Goal: Information Seeking & Learning: Learn about a topic

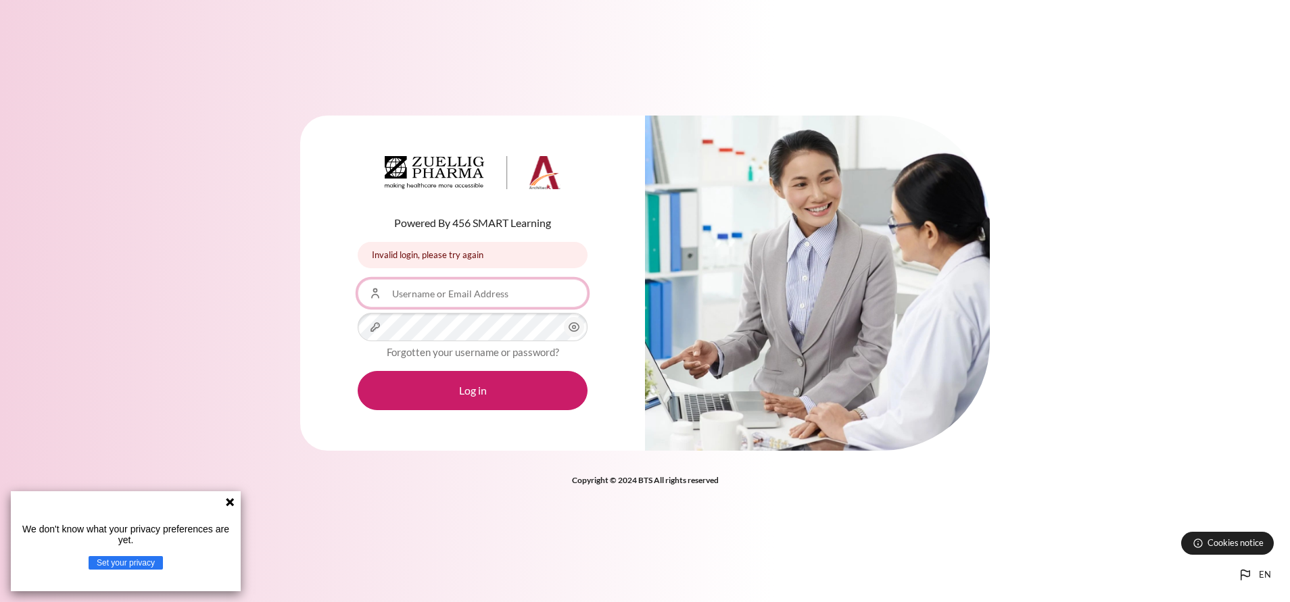
type input "[PERSON_NAME]"
click at [230, 498] on icon at bounding box center [229, 502] width 11 height 11
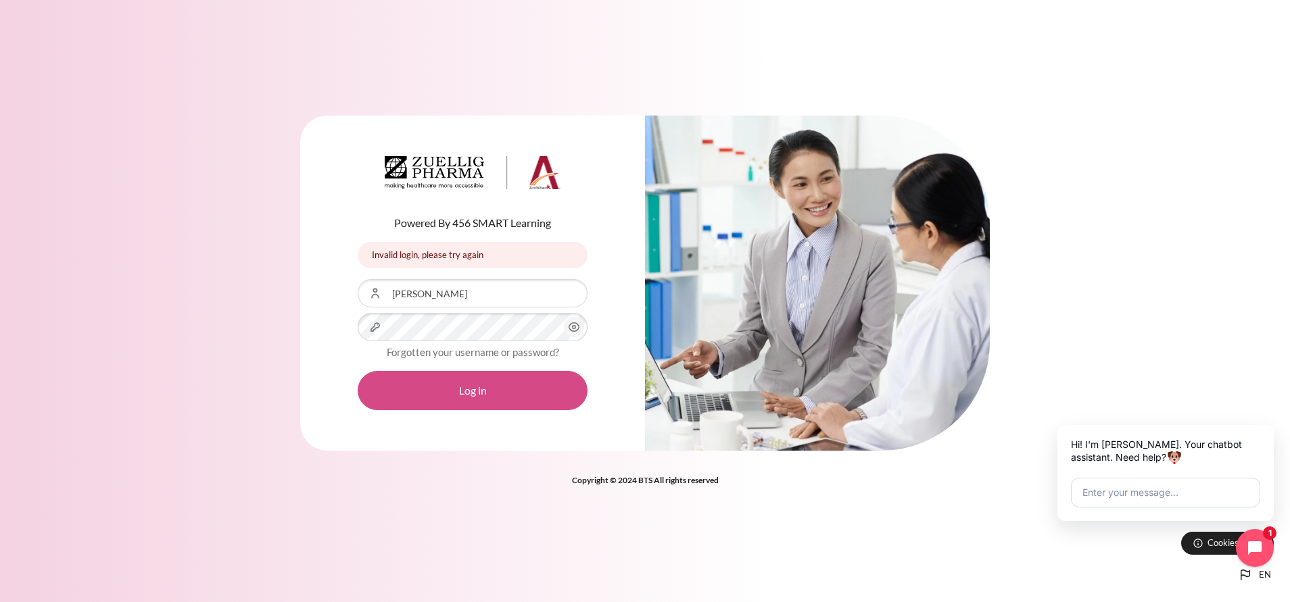
click at [491, 383] on button "Log in" at bounding box center [473, 390] width 230 height 39
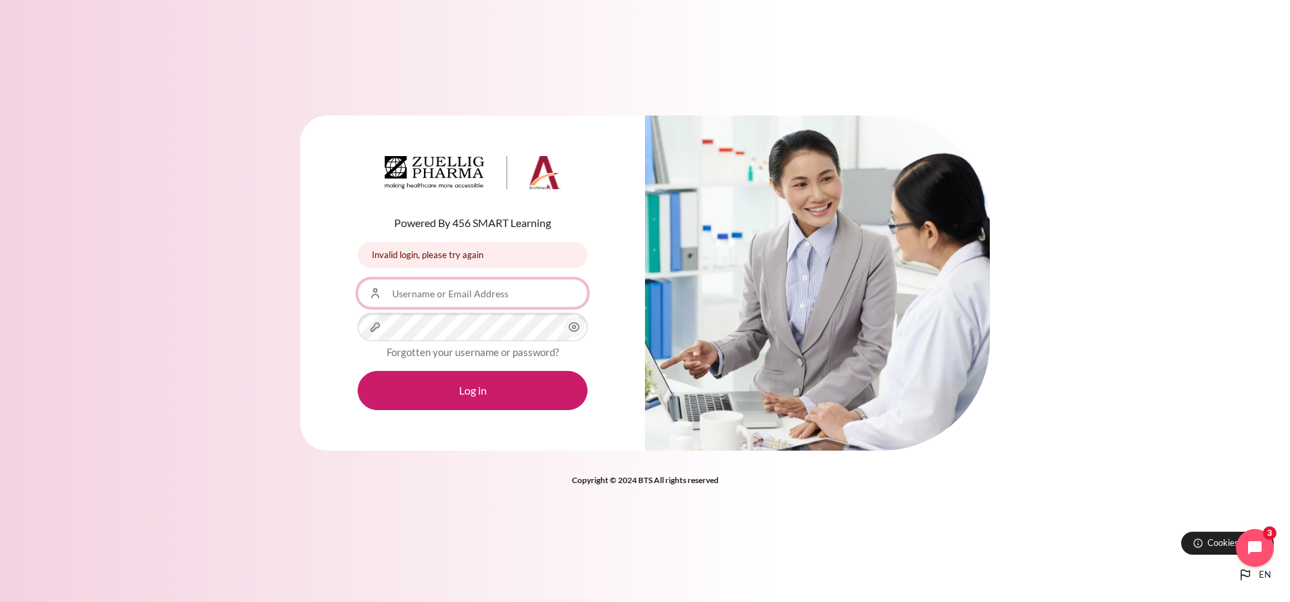
type input "[PERSON_NAME]"
click at [579, 322] on icon "Content" at bounding box center [574, 327] width 16 height 16
click at [571, 324] on icon "Content" at bounding box center [574, 327] width 10 height 9
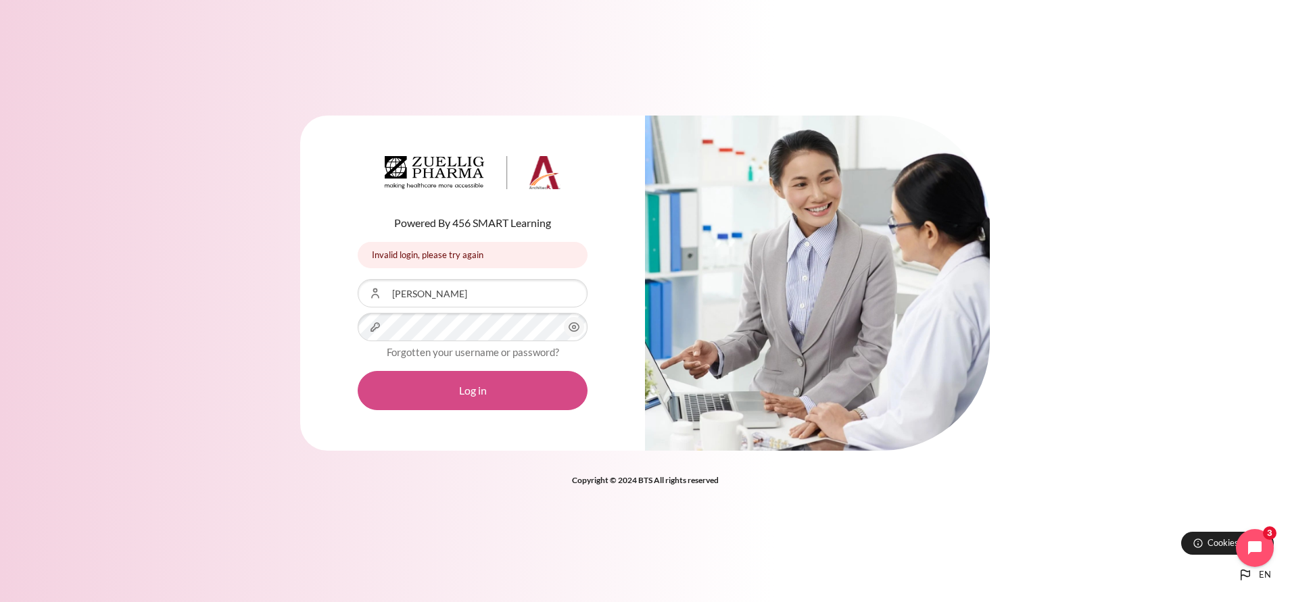
click at [469, 389] on button "Log in" at bounding box center [473, 390] width 230 height 39
type input "[PERSON_NAME]"
click at [508, 395] on button "Log in" at bounding box center [473, 390] width 230 height 39
type input "[PERSON_NAME]"
click at [539, 388] on button "Log in" at bounding box center [473, 390] width 230 height 39
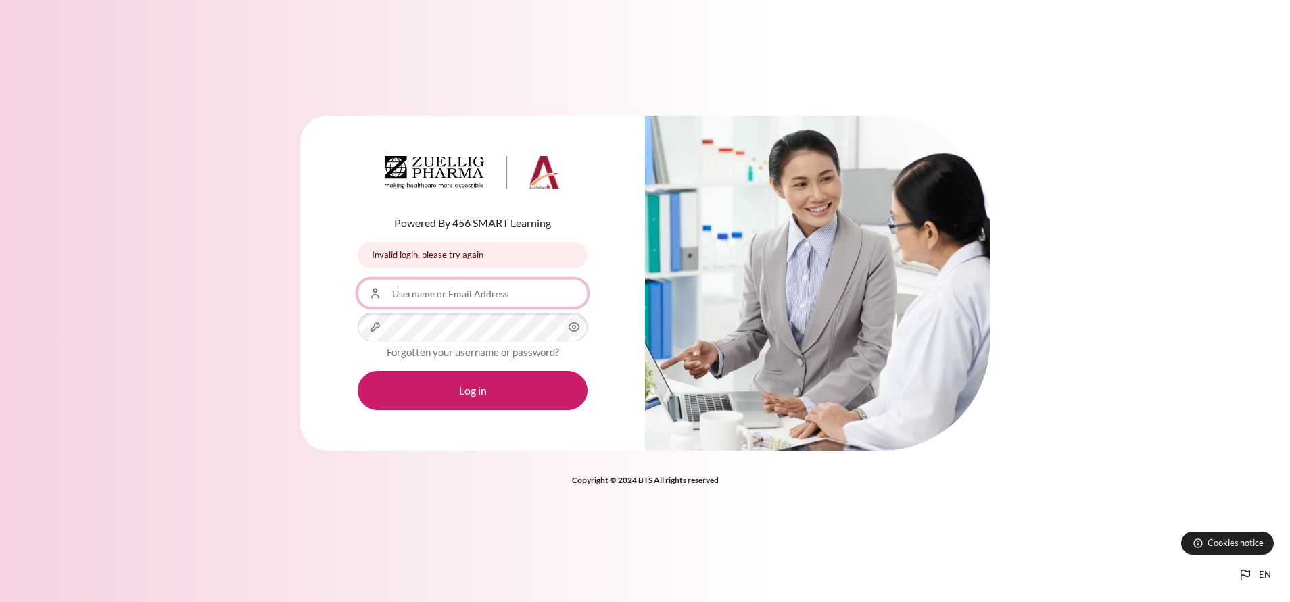
type input "[PERSON_NAME]"
drag, startPoint x: 436, startPoint y: 299, endPoint x: 314, endPoint y: 281, distance: 122.9
click at [314, 281] on div "Powered By 456 SMART Learning Invalid login, please try again Invalid login, pl…" at bounding box center [472, 284] width 345 height 336
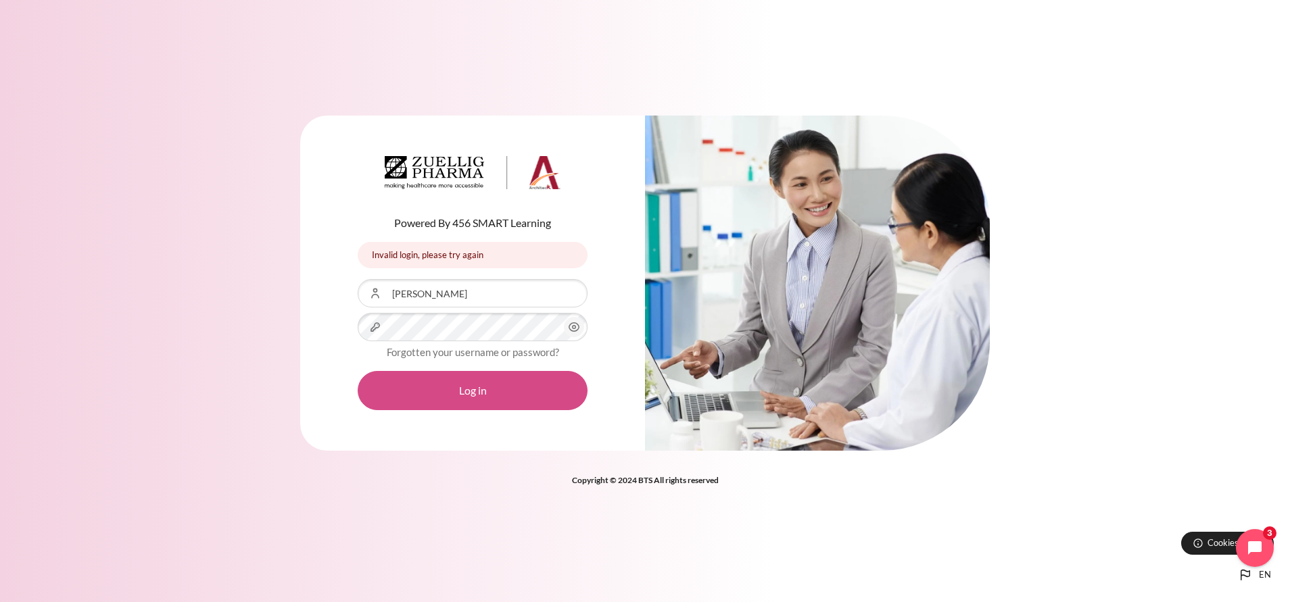
click at [470, 398] on button "Log in" at bounding box center [473, 390] width 230 height 39
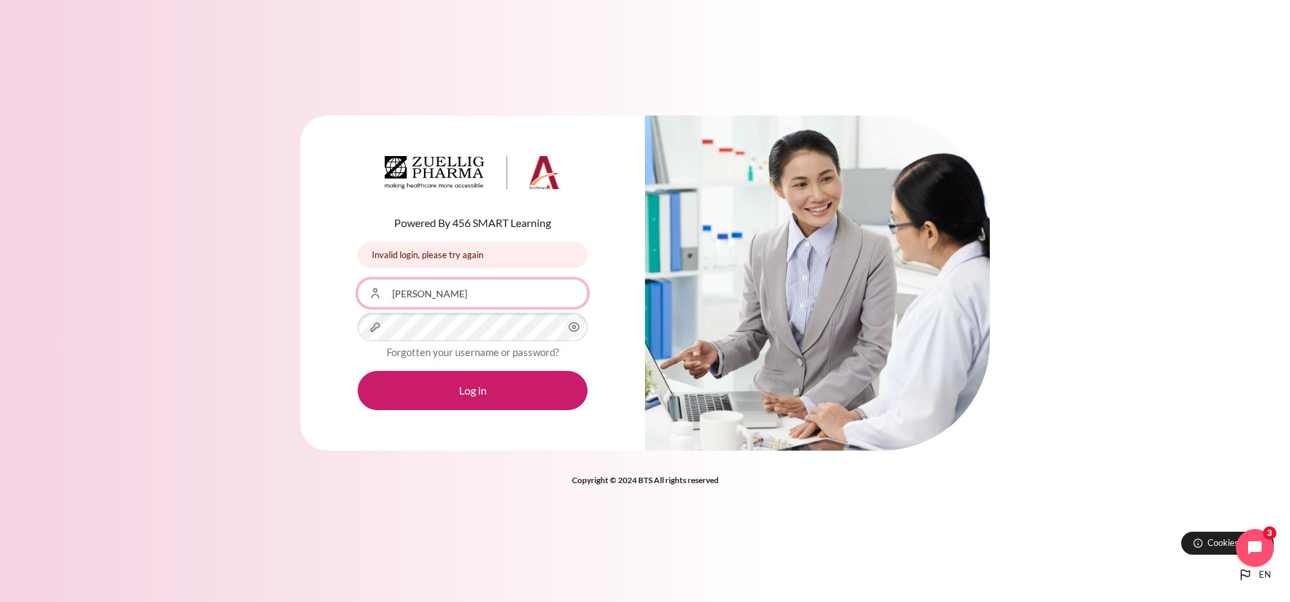
drag, startPoint x: 416, startPoint y: 291, endPoint x: 343, endPoint y: 277, distance: 74.2
click at [343, 277] on div "Powered By 456 SMART Learning Invalid login, please try again Invalid login, pl…" at bounding box center [472, 284] width 345 height 336
type input "[EMAIL_ADDRESS][DOMAIN_NAME]"
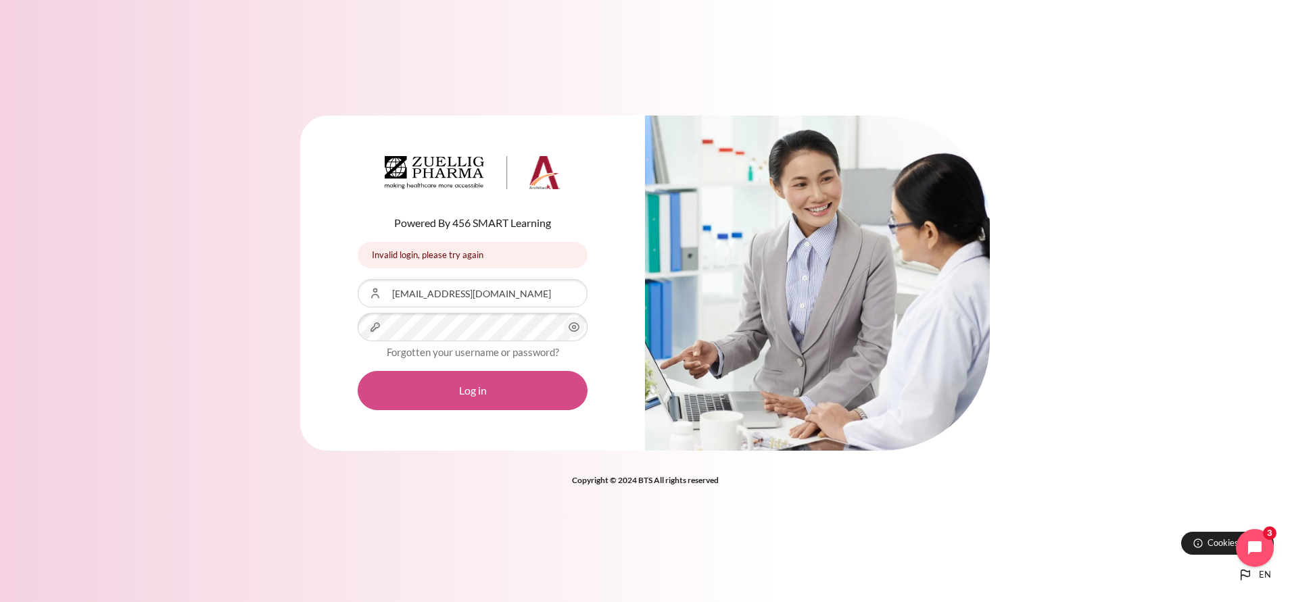
click at [438, 397] on button "Log in" at bounding box center [473, 390] width 230 height 39
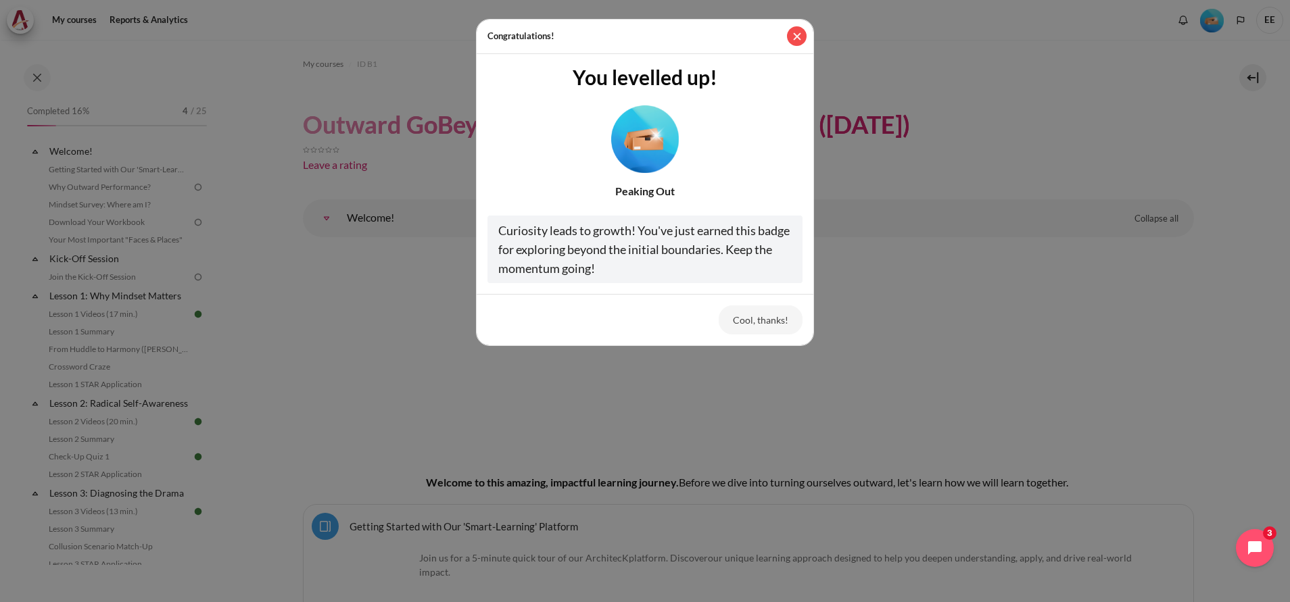
click at [793, 32] on button "Close" at bounding box center [797, 36] width 20 height 20
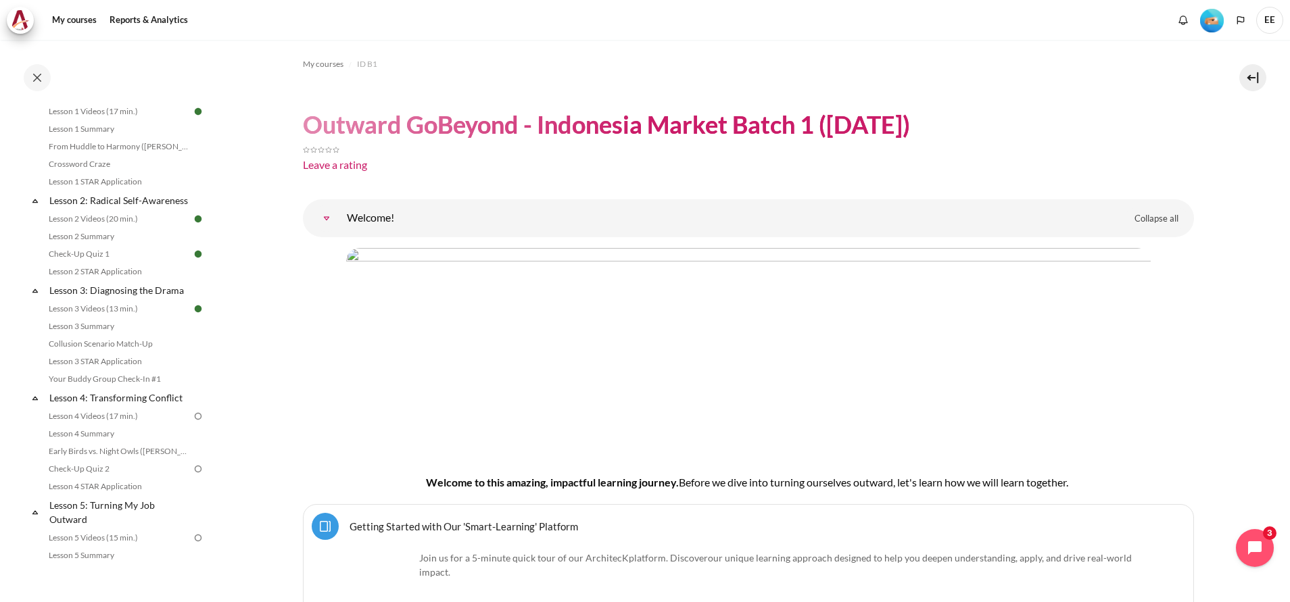
scroll to position [304, 0]
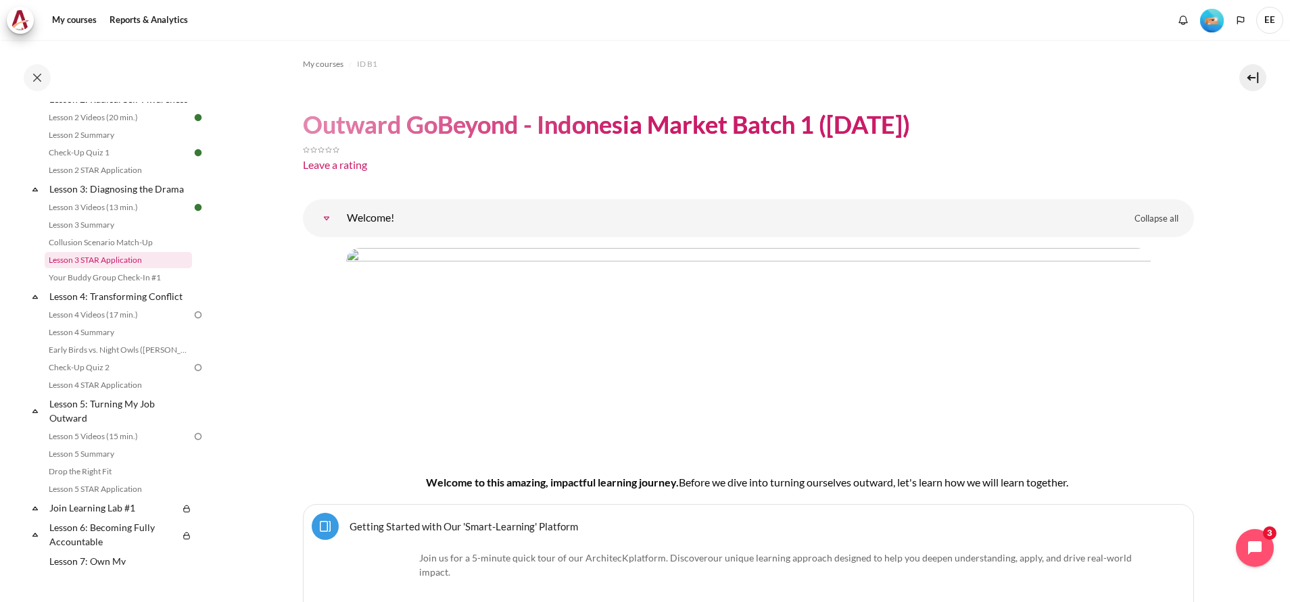
click at [128, 268] on link "Lesson 3 STAR Application" at bounding box center [118, 260] width 147 height 16
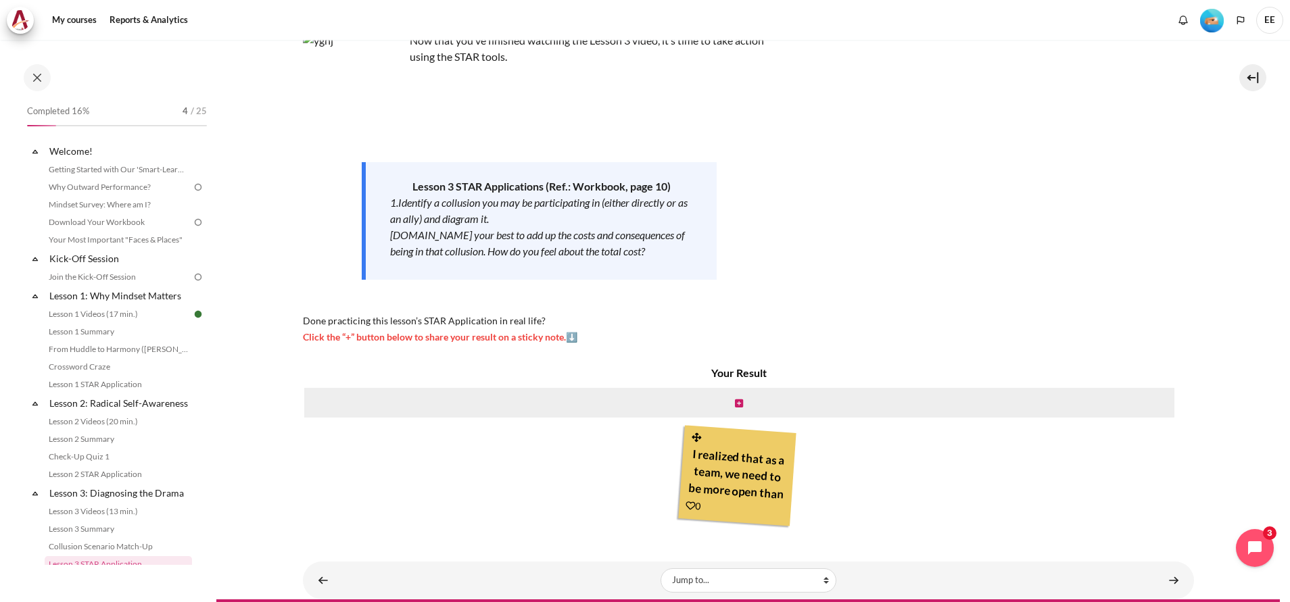
scroll to position [274, 0]
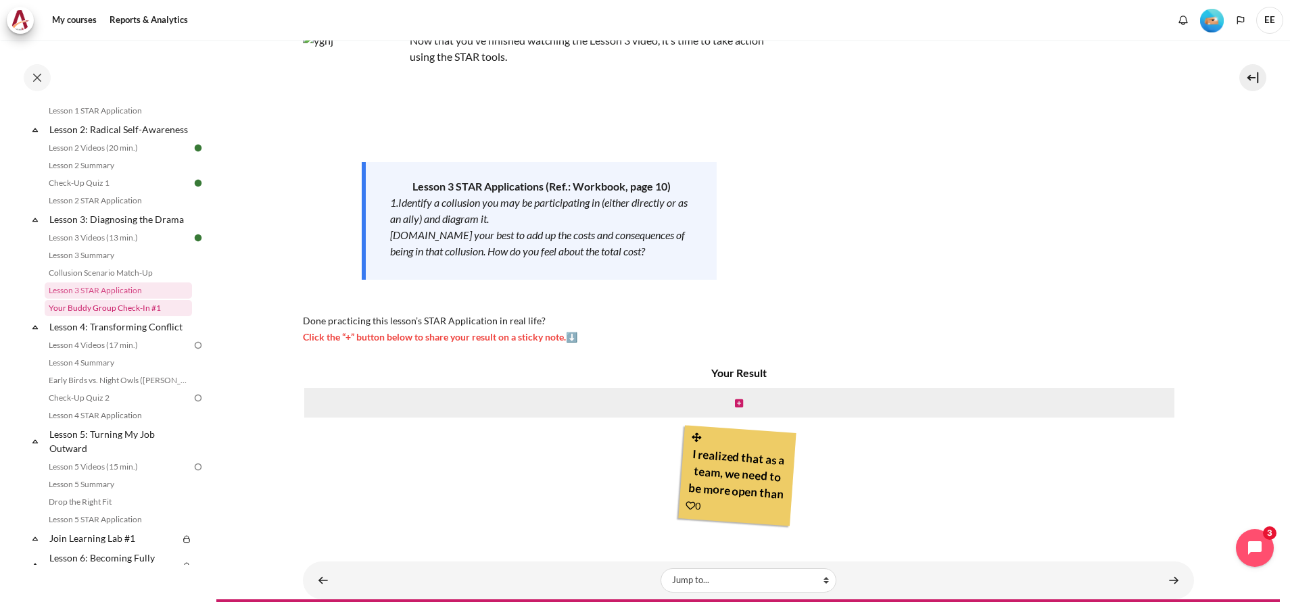
click at [94, 316] on link "Your Buddy Group Check-In #1" at bounding box center [118, 308] width 147 height 16
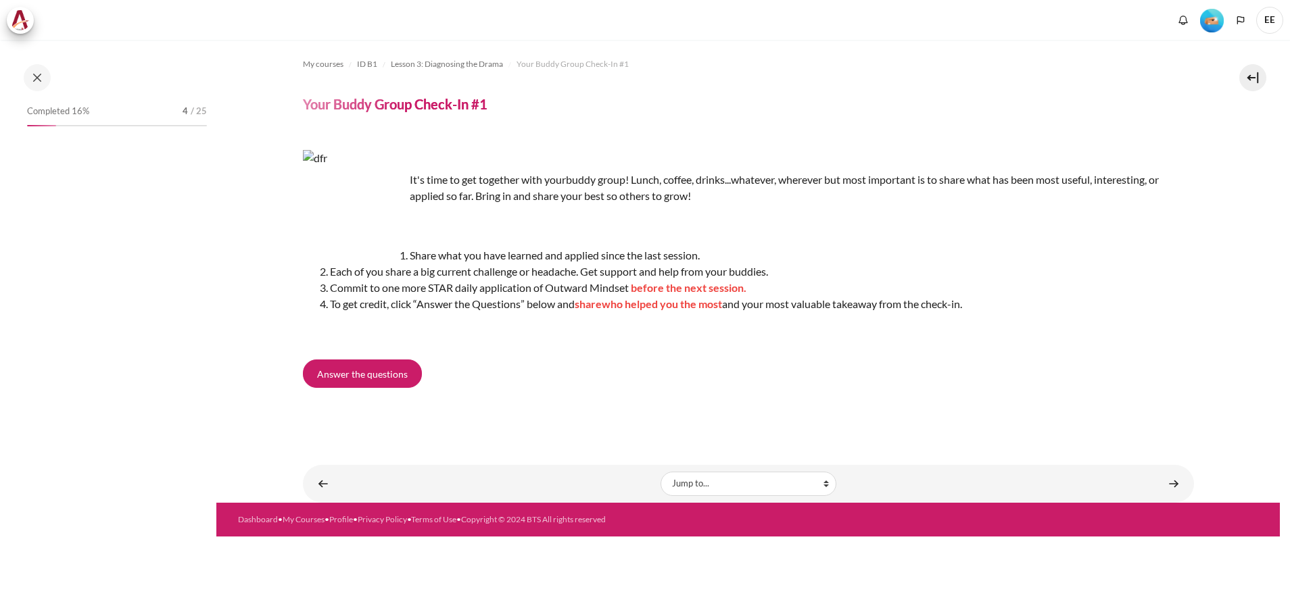
scroll to position [291, 0]
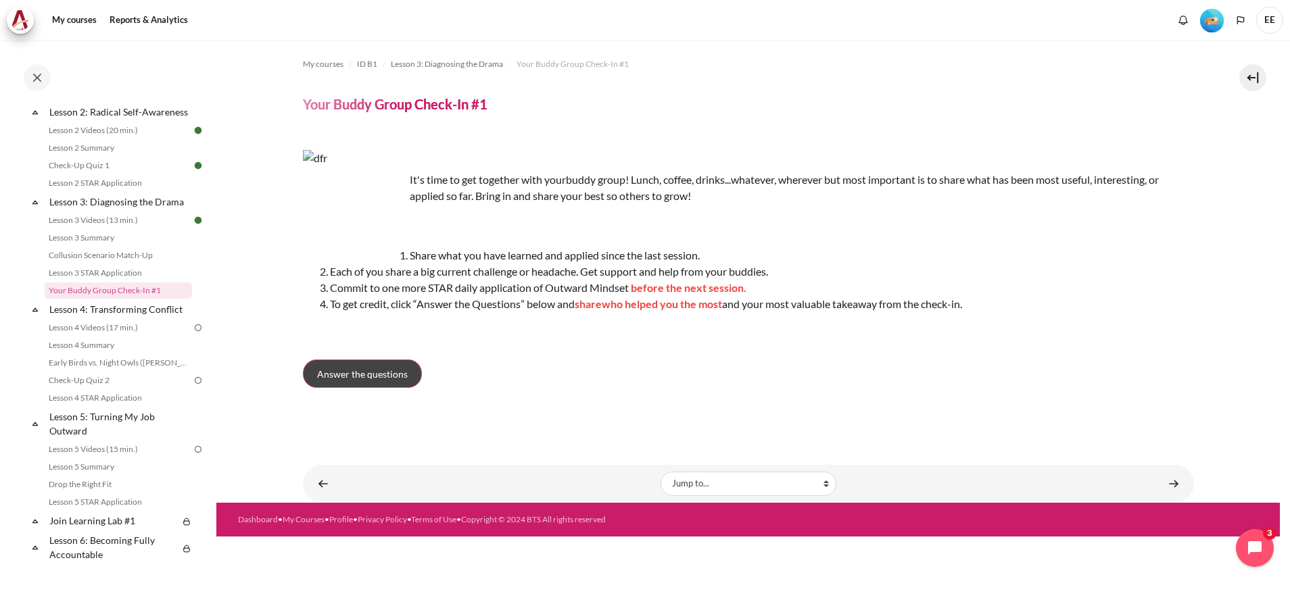
click at [317, 377] on span "Answer the questions" at bounding box center [362, 374] width 91 height 14
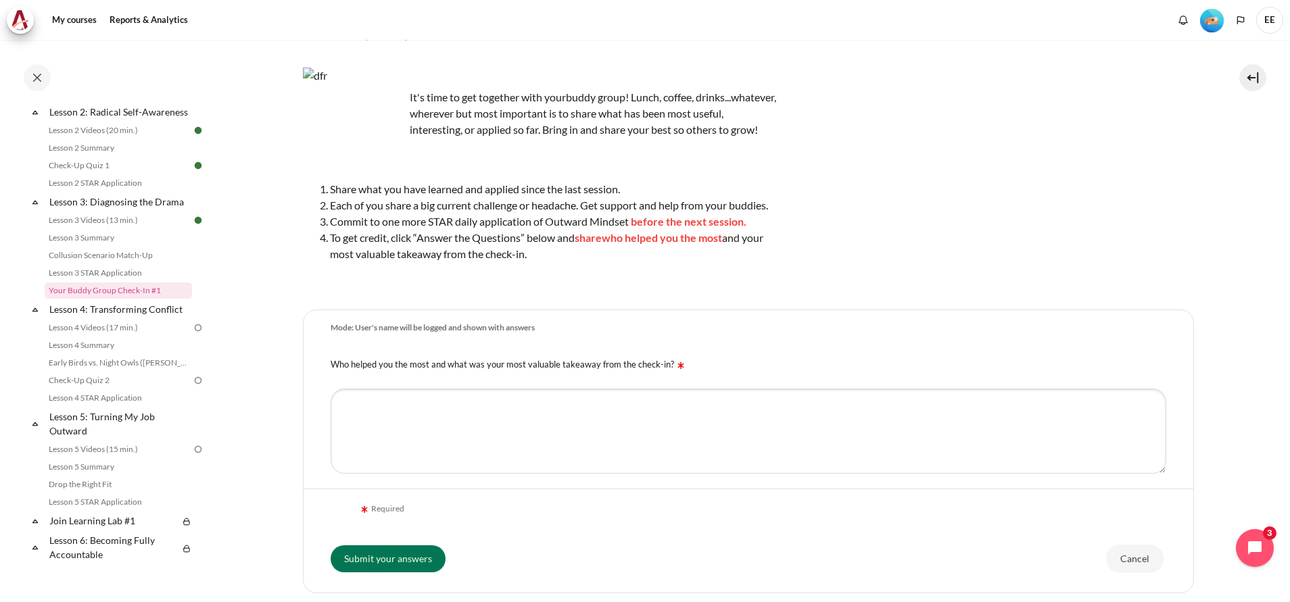
scroll to position [191, 0]
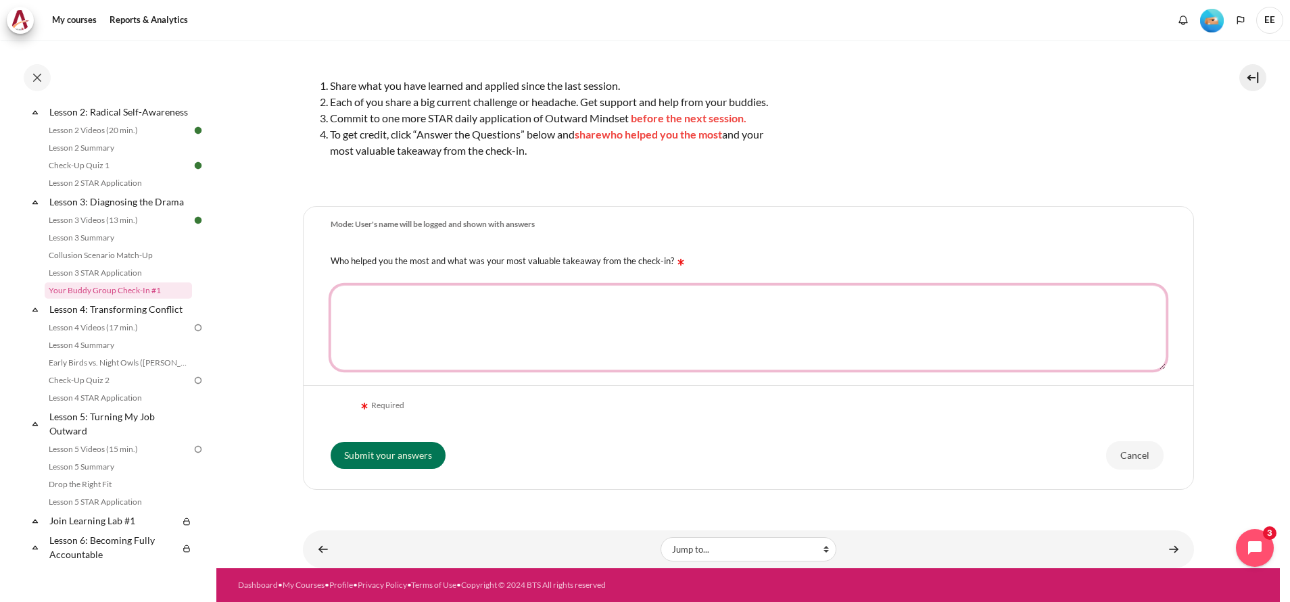
click at [374, 311] on textarea "Who helped you the most and what was your most valuable takeaway from the check…" at bounding box center [748, 327] width 835 height 85
click at [114, 336] on link "Lesson 4 Videos (17 min.)" at bounding box center [118, 328] width 147 height 16
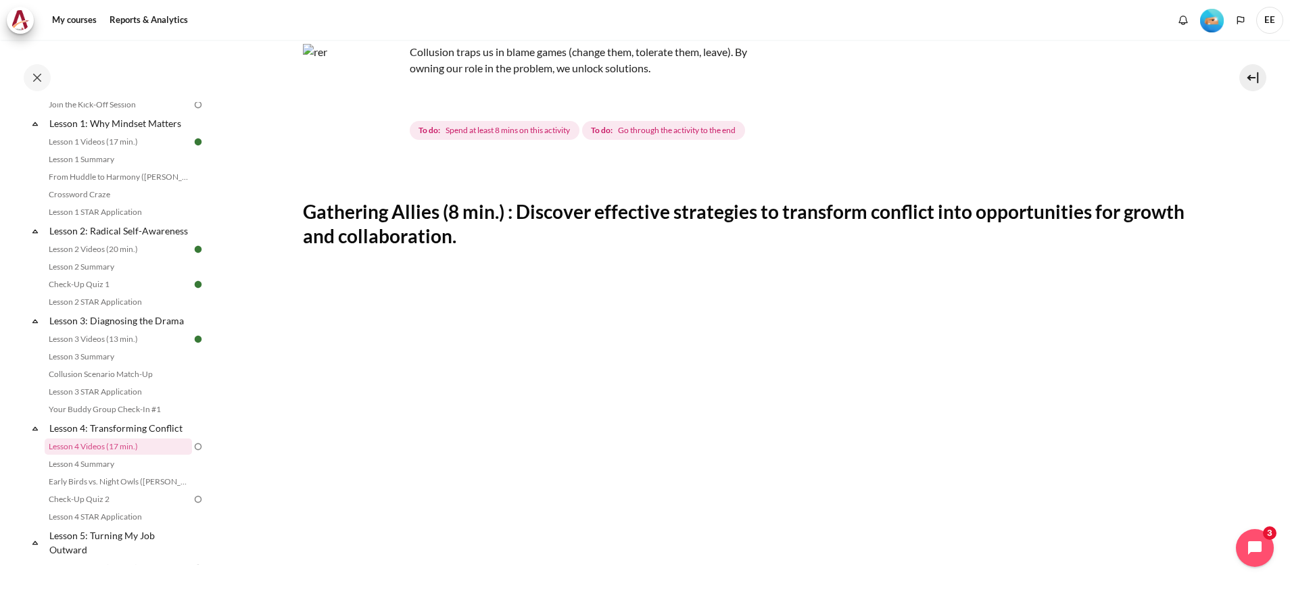
scroll to position [51, 0]
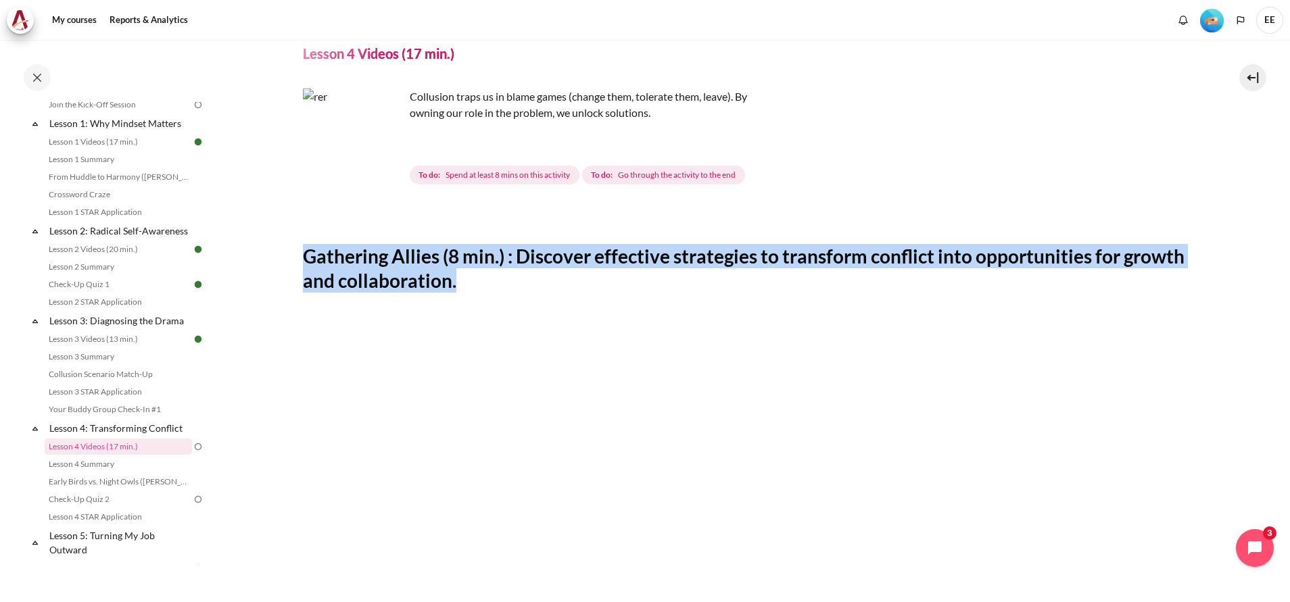
drag, startPoint x: 528, startPoint y: 290, endPoint x: 291, endPoint y: 246, distance: 241.3
click at [291, 246] on section "My courses ID B1 Lesson 4: Transforming Conflict Lesson 4 Videos (17 min.) Less…" at bounding box center [747, 535] width 1063 height 1092
copy h2 "Gathering Allies (8 min.) : Discover effective strategies to transform conflict…"
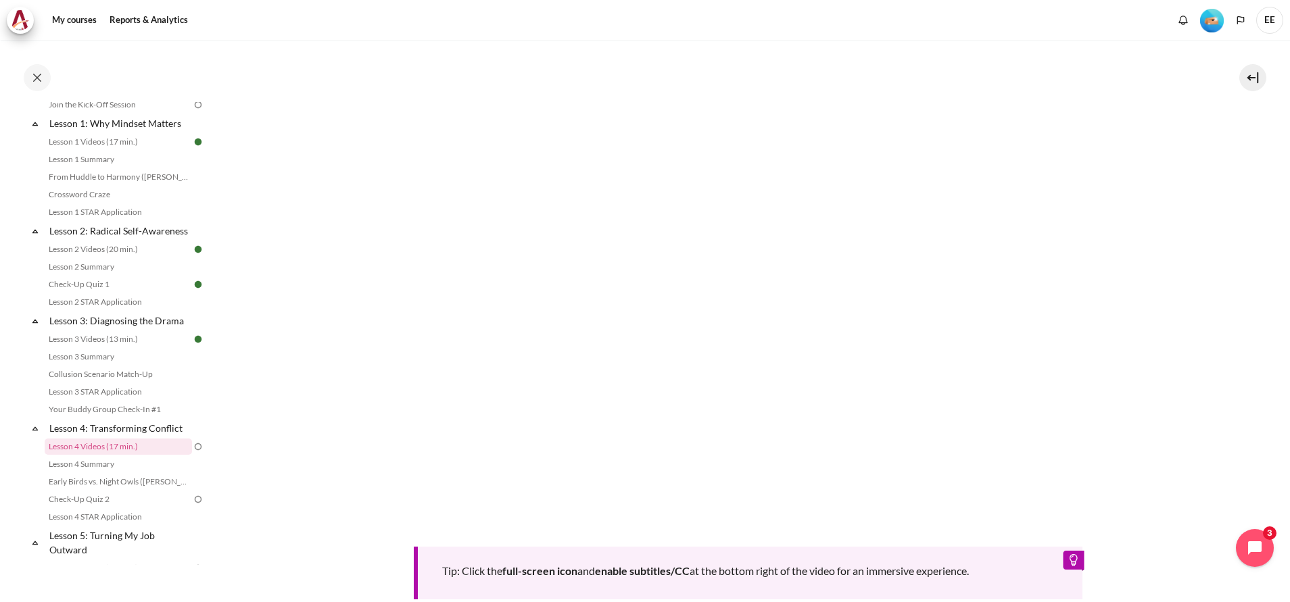
scroll to position [558, 0]
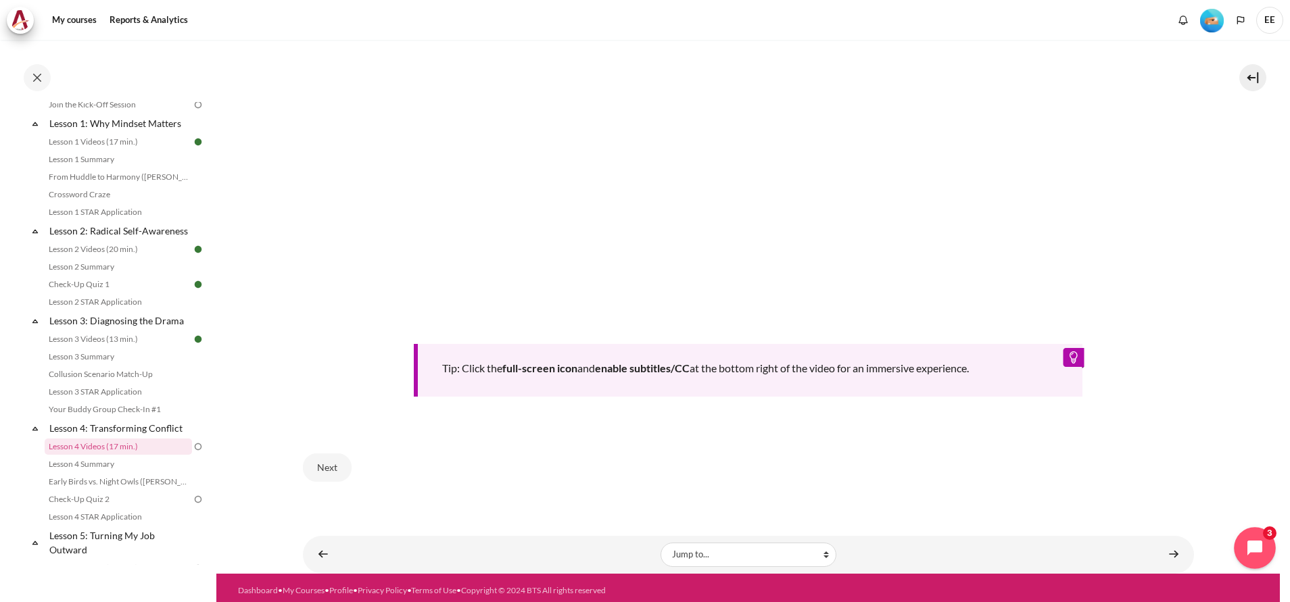
click at [1252, 545] on icon "Open chat widget" at bounding box center [1262, 548] width 21 height 21
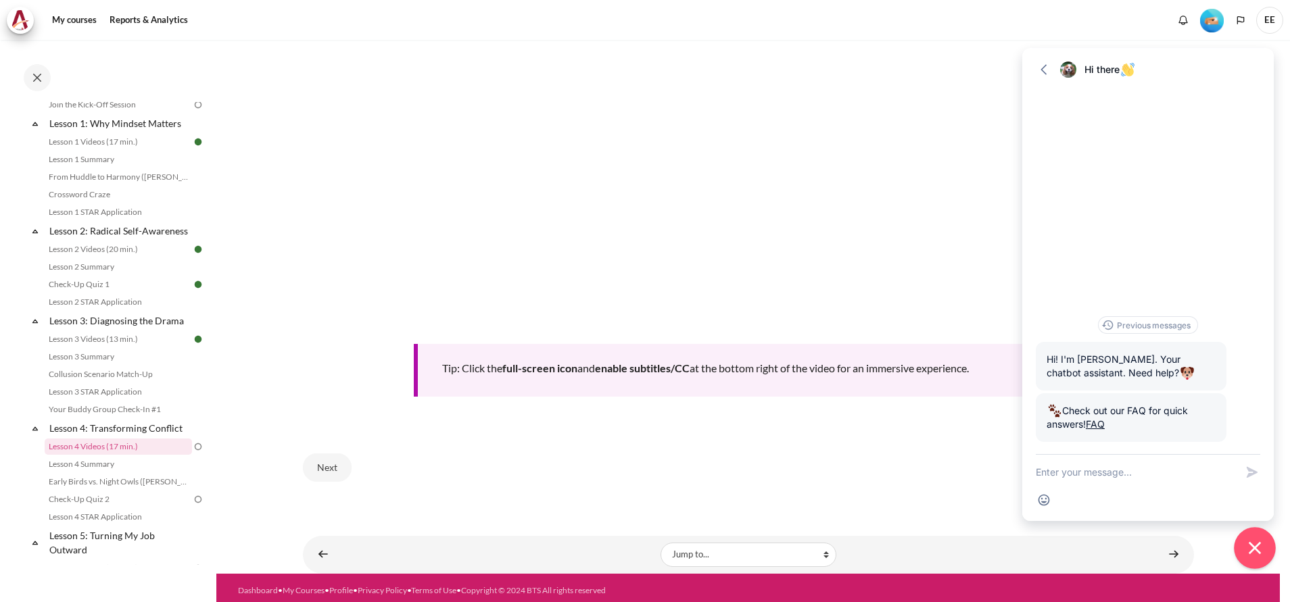
click at [1252, 546] on icon "Close chat widget" at bounding box center [1254, 548] width 12 height 12
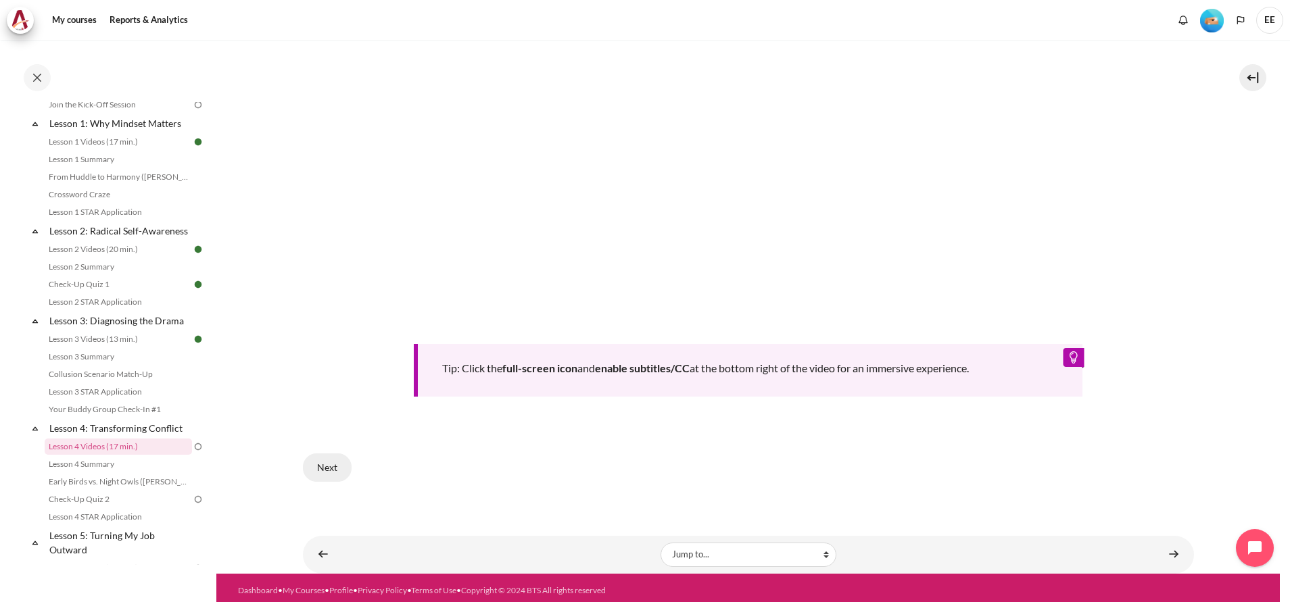
click at [331, 456] on button "Next" at bounding box center [327, 468] width 49 height 28
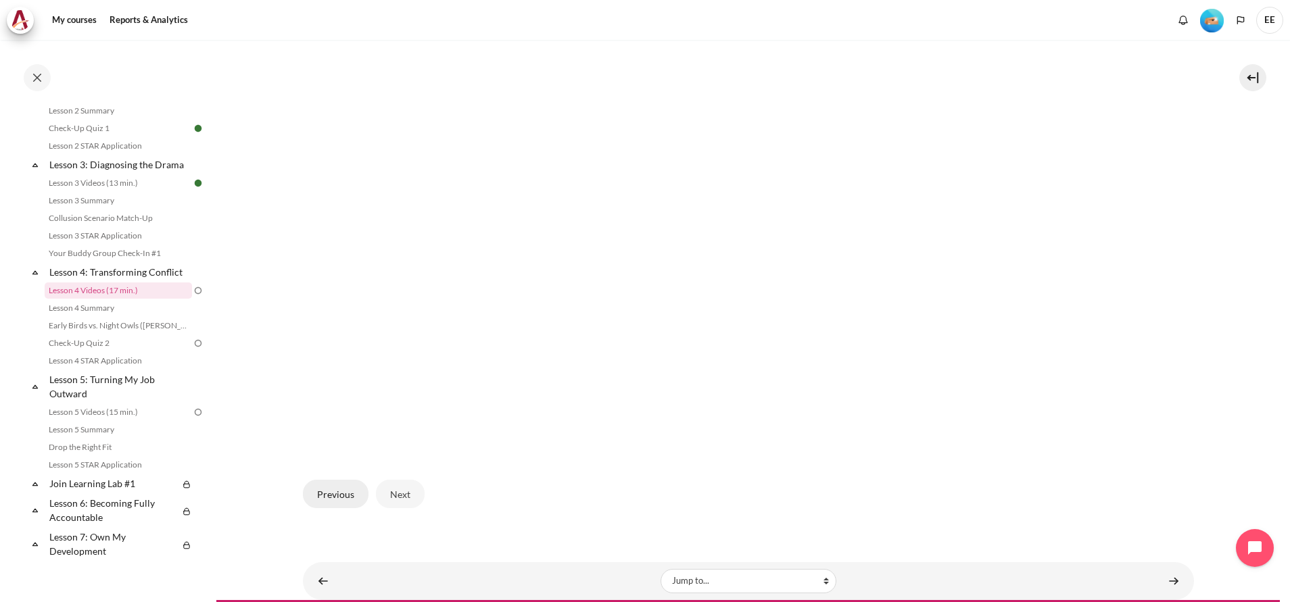
scroll to position [406, 0]
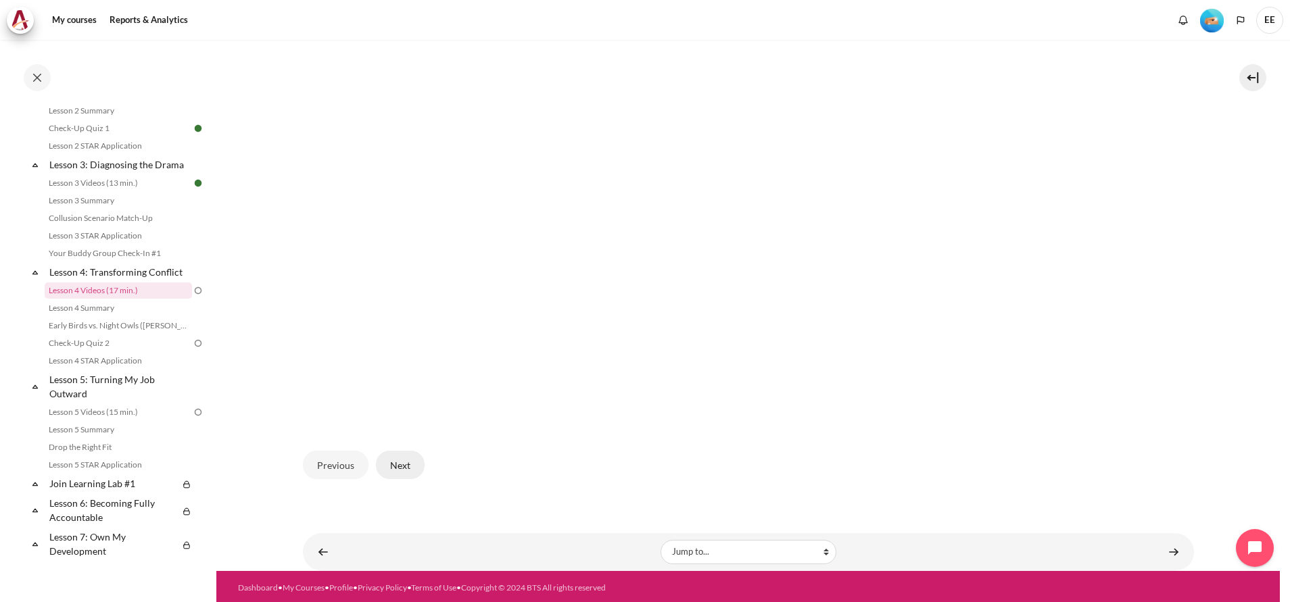
click at [402, 458] on button "Next" at bounding box center [400, 465] width 49 height 28
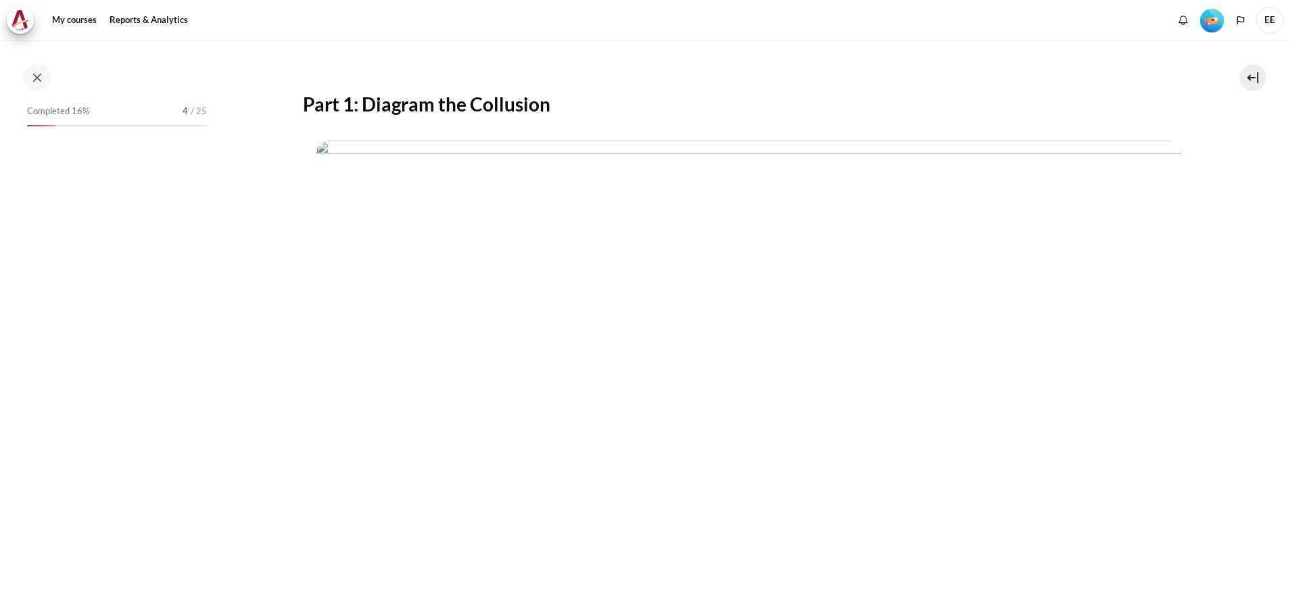
scroll to position [328, 0]
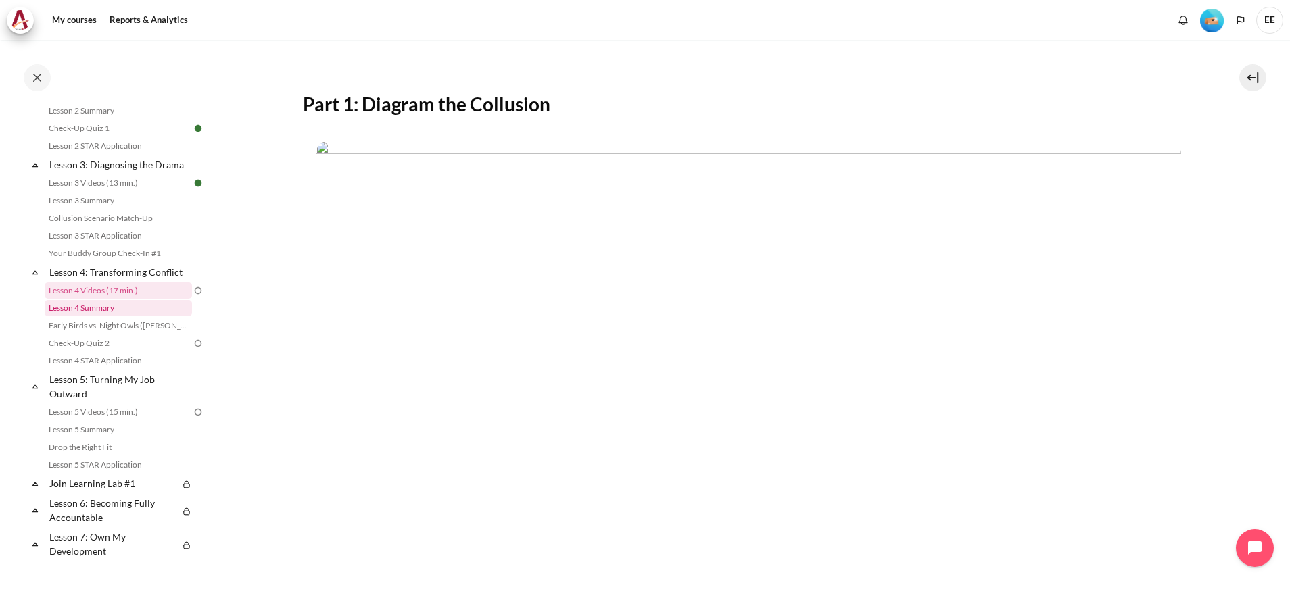
click at [97, 316] on link "Lesson 4 Summary" at bounding box center [118, 308] width 147 height 16
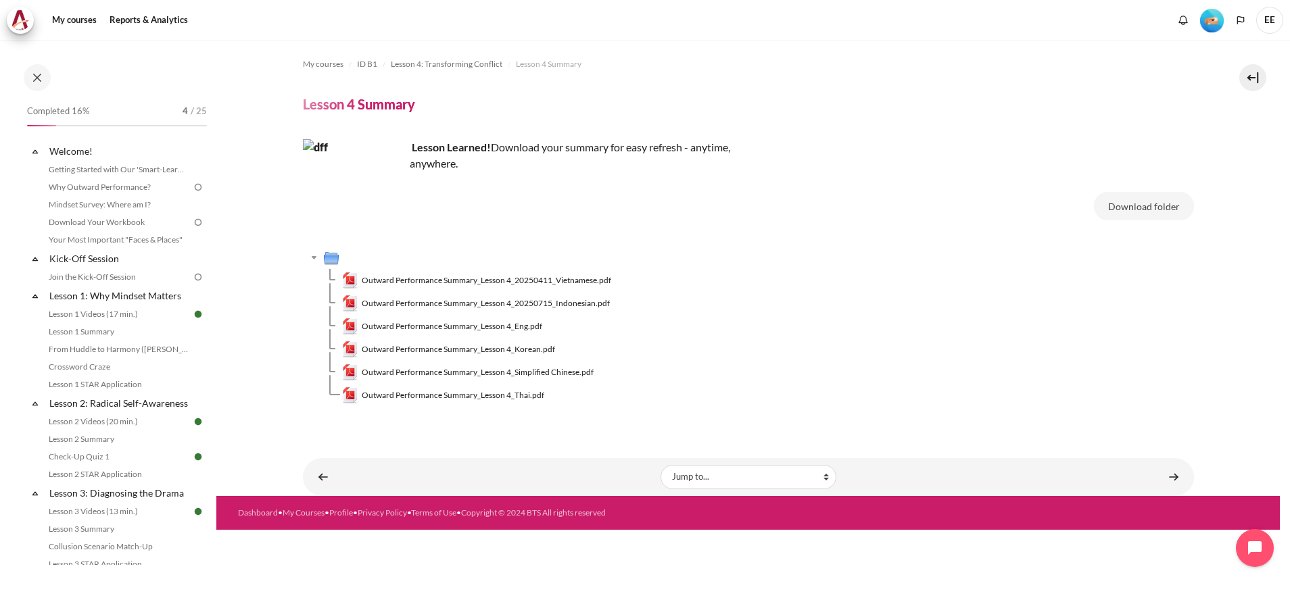
scroll to position [346, 0]
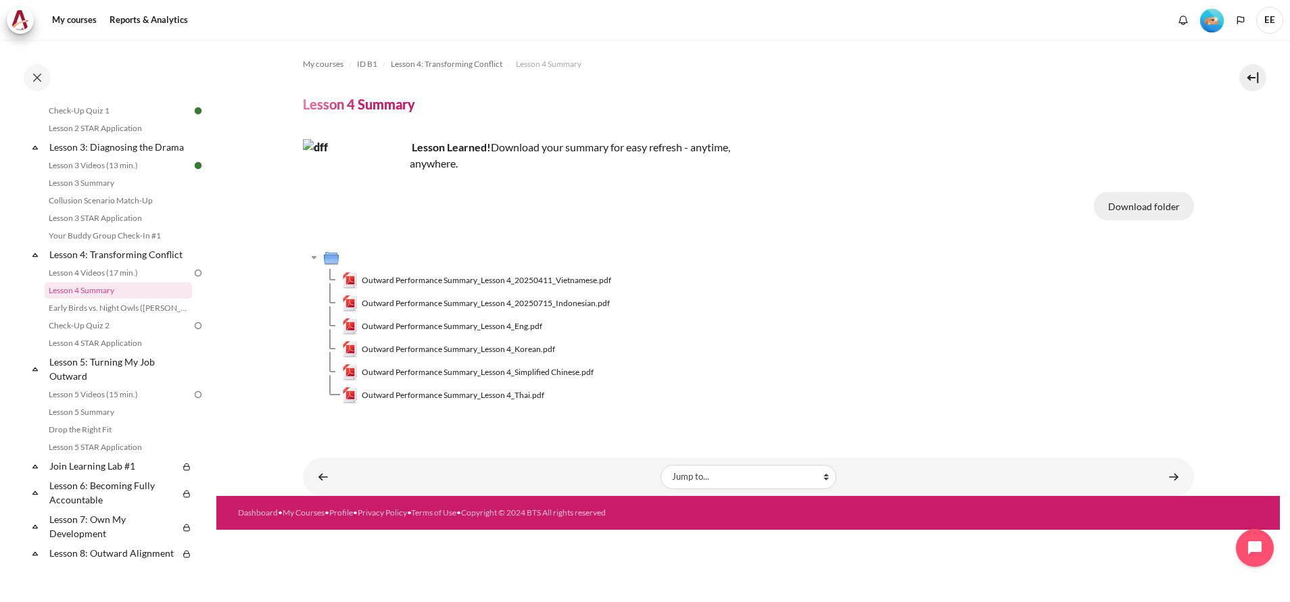
click at [1164, 202] on button "Download folder" at bounding box center [1144, 206] width 100 height 28
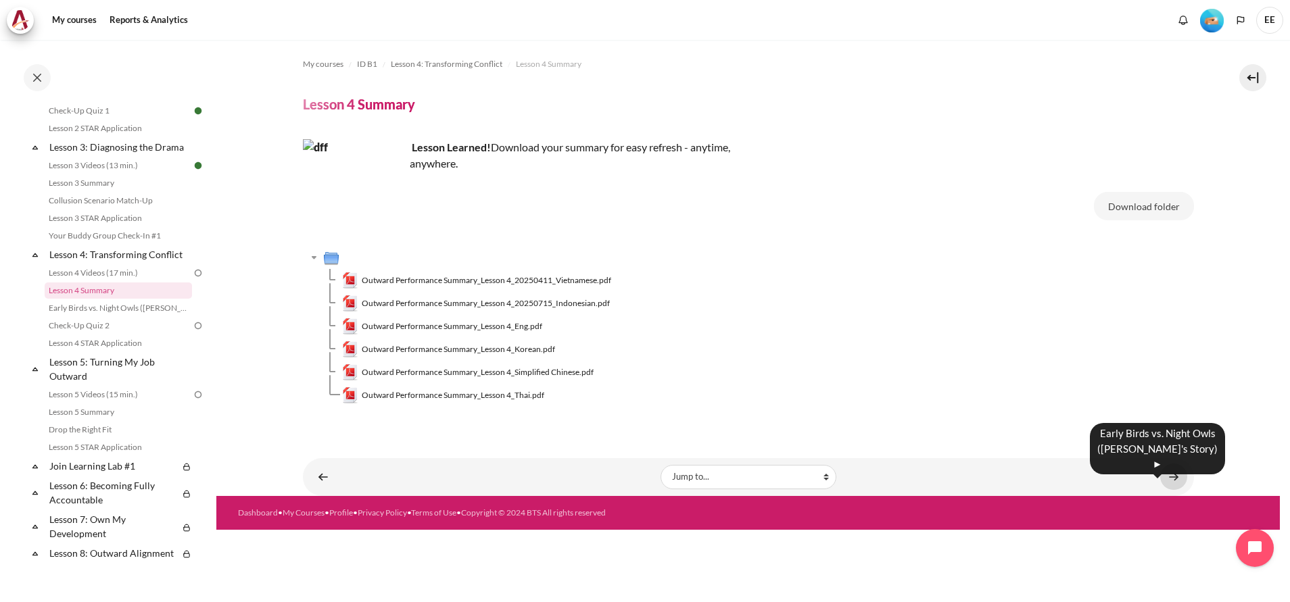
click at [1182, 478] on link "Content" at bounding box center [1173, 477] width 27 height 26
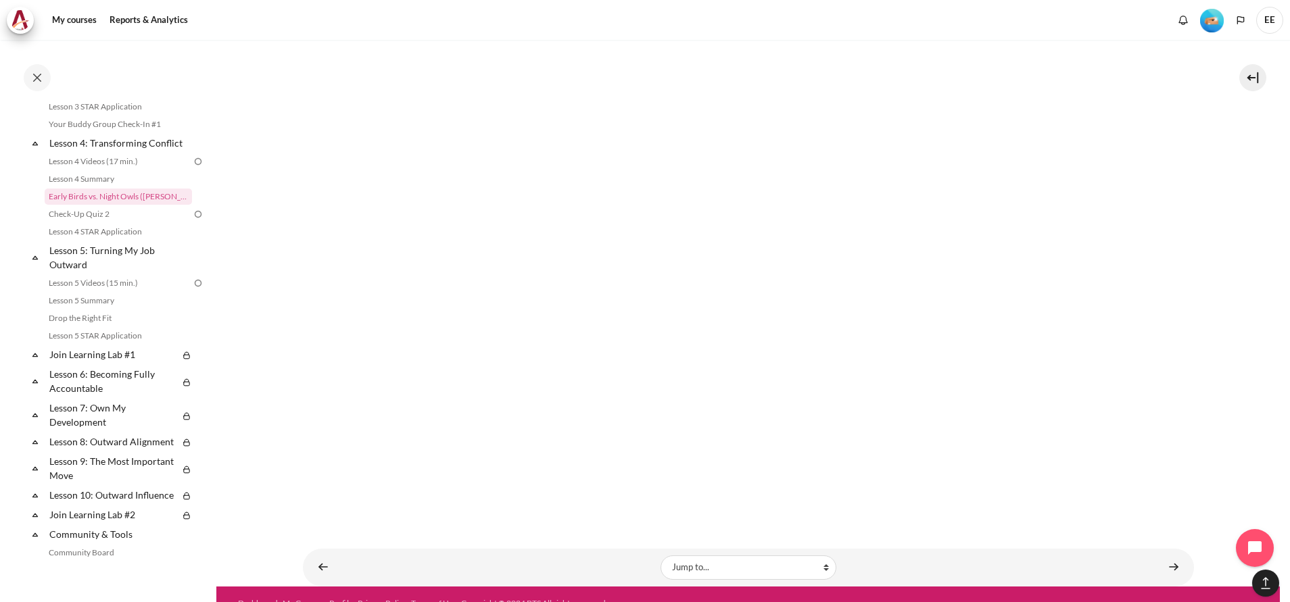
scroll to position [466, 0]
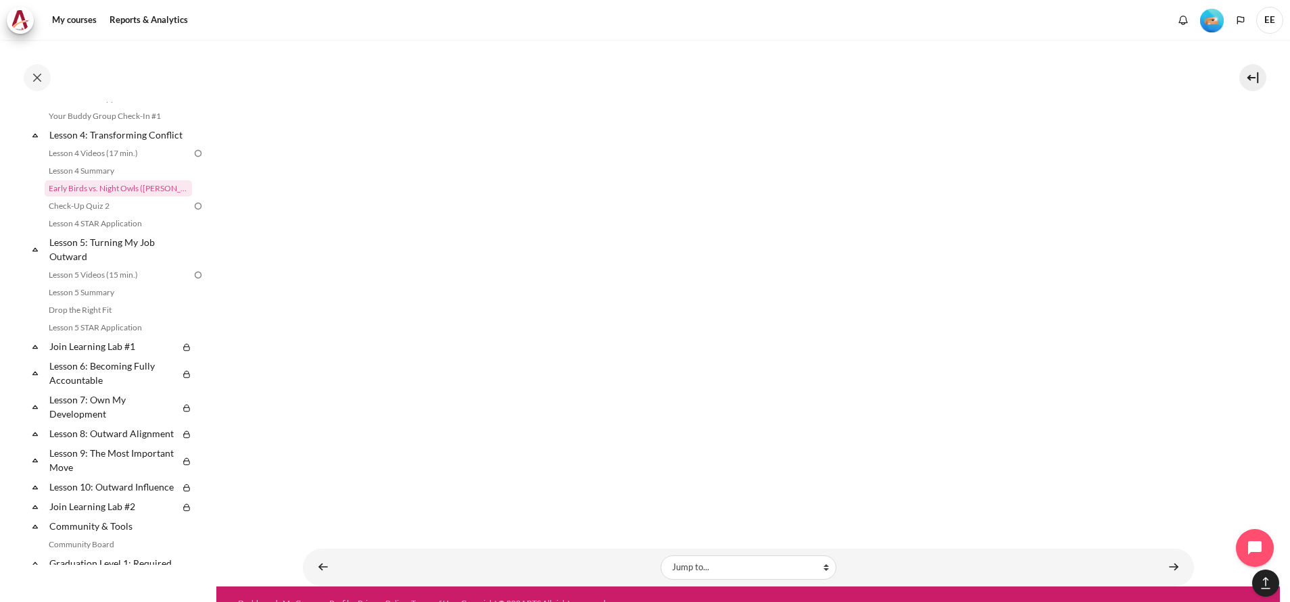
click at [192, 160] on img at bounding box center [198, 153] width 12 height 12
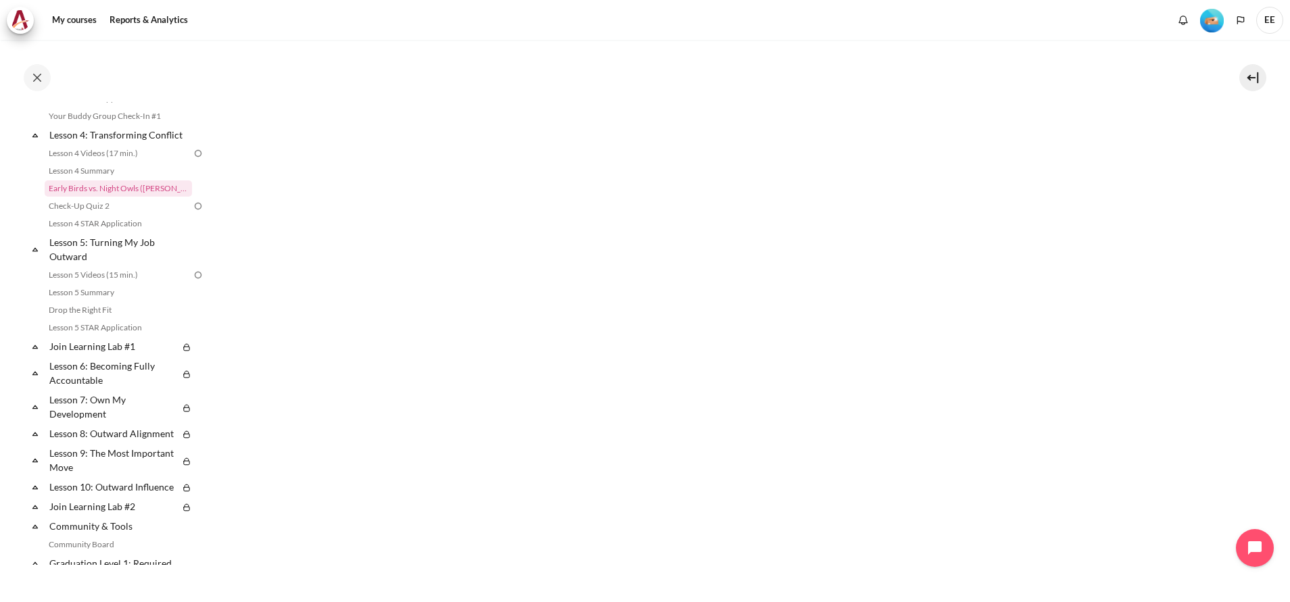
scroll to position [1275, 0]
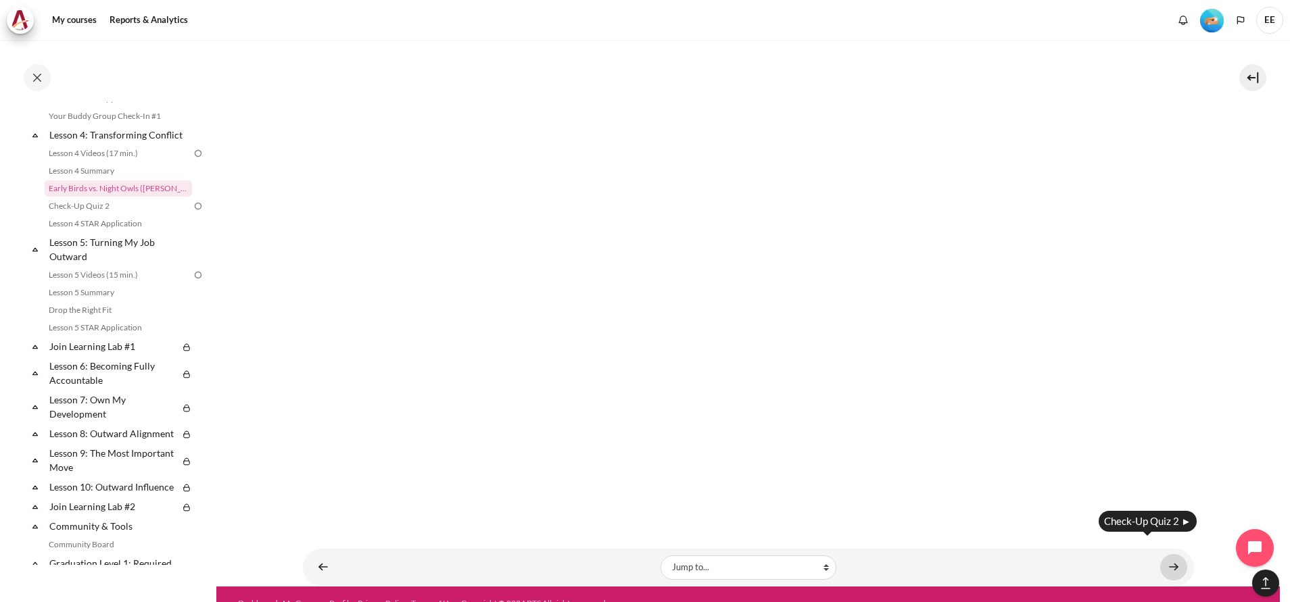
click at [1160, 554] on link "Content" at bounding box center [1173, 567] width 27 height 26
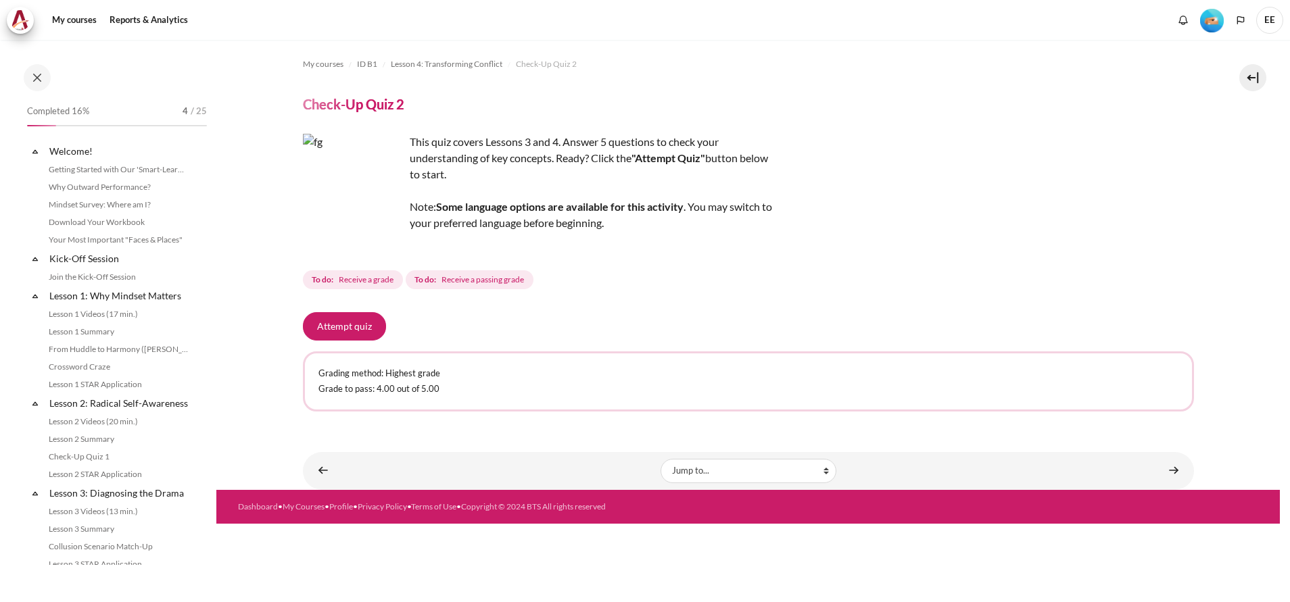
scroll to position [381, 0]
